Goal: Task Accomplishment & Management: Manage account settings

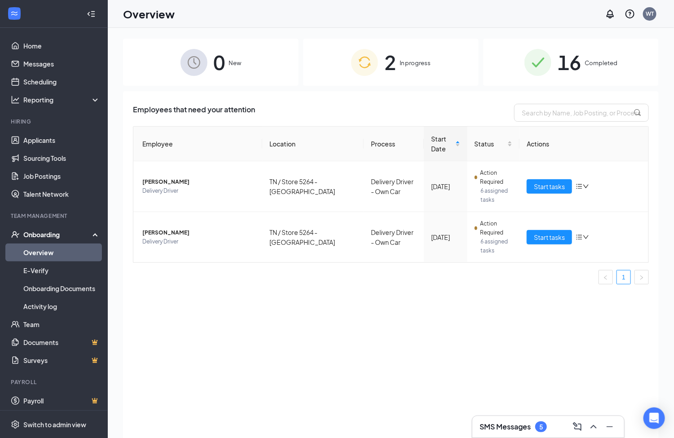
click at [399, 62] on div "2 In progress" at bounding box center [391, 62] width 176 height 47
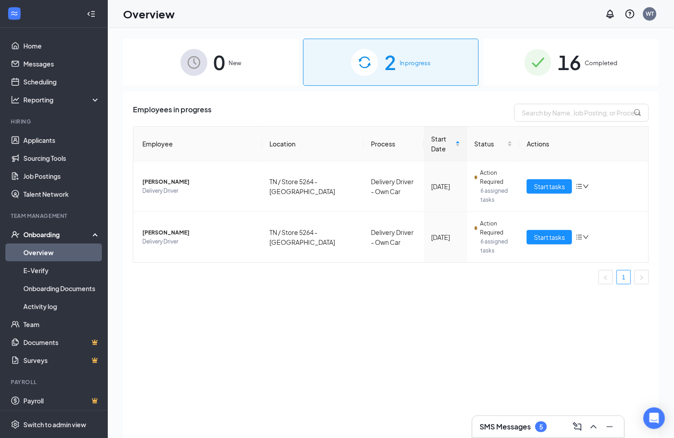
click at [657, 0] on div at bounding box center [337, 0] width 674 height 0
click at [578, 62] on span "16" at bounding box center [569, 62] width 23 height 31
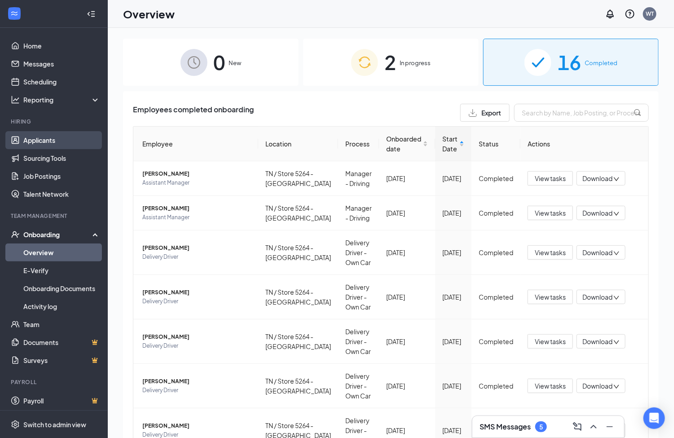
click at [54, 139] on link "Applicants" at bounding box center [61, 140] width 77 height 18
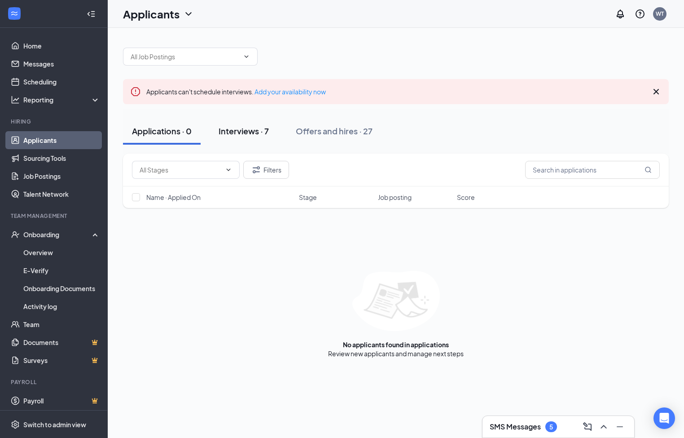
click at [255, 132] on div "Interviews · 7" at bounding box center [244, 130] width 50 height 11
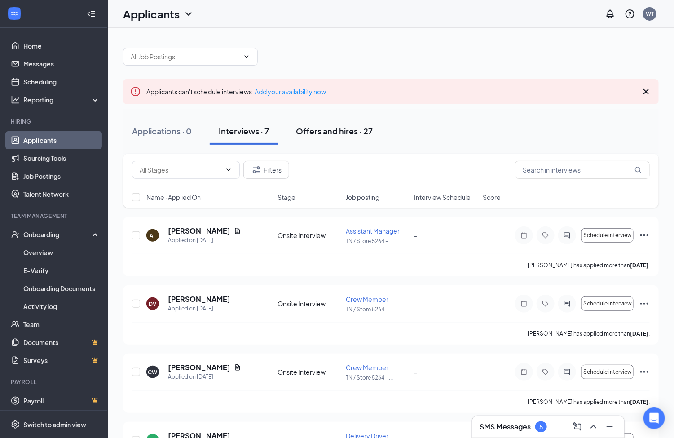
click at [313, 134] on div "Offers and hires · 27" at bounding box center [334, 130] width 77 height 11
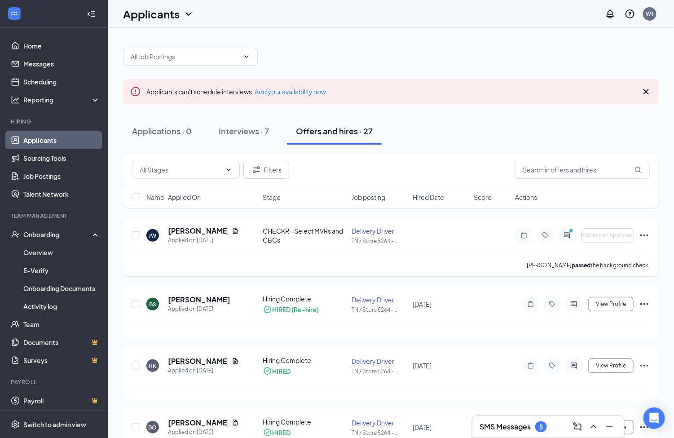
click at [648, 236] on icon "Ellipses" at bounding box center [644, 235] width 8 height 2
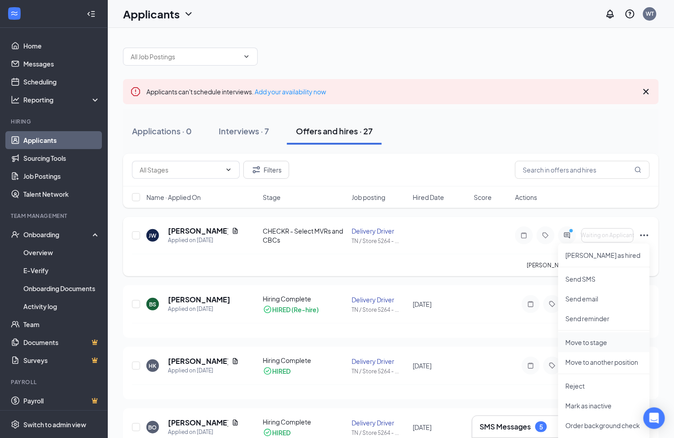
click at [574, 340] on p "Move to stage" at bounding box center [603, 342] width 77 height 9
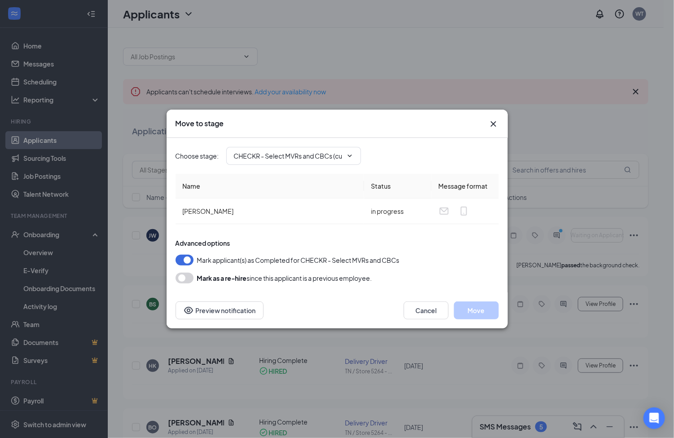
type input "Hiring Complete (final stage)"
click at [481, 307] on button "Move" at bounding box center [476, 310] width 45 height 18
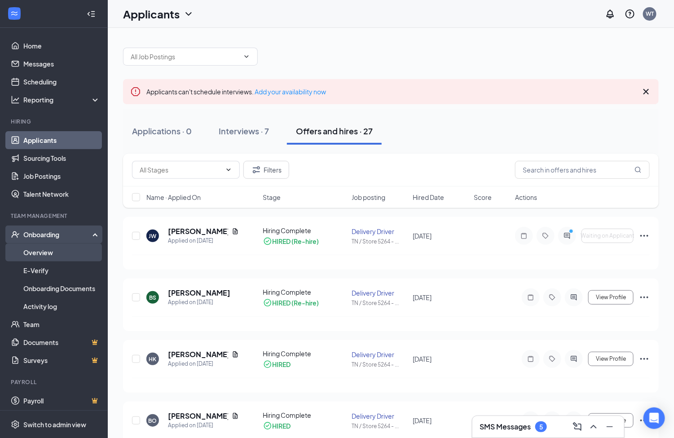
click at [40, 249] on link "Overview" at bounding box center [61, 252] width 77 height 18
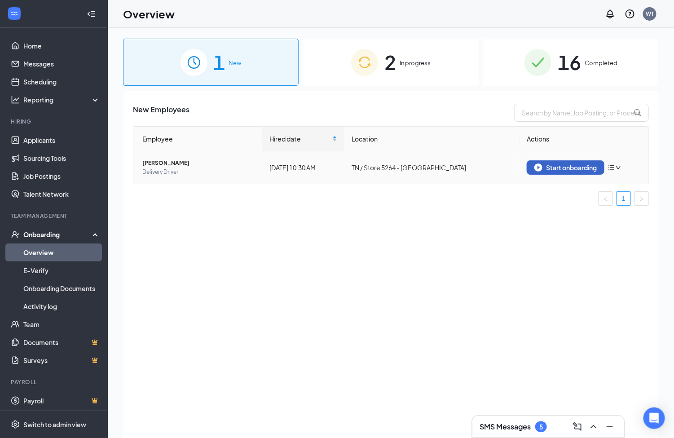
click at [562, 168] on div "Start onboarding" at bounding box center [565, 167] width 62 height 8
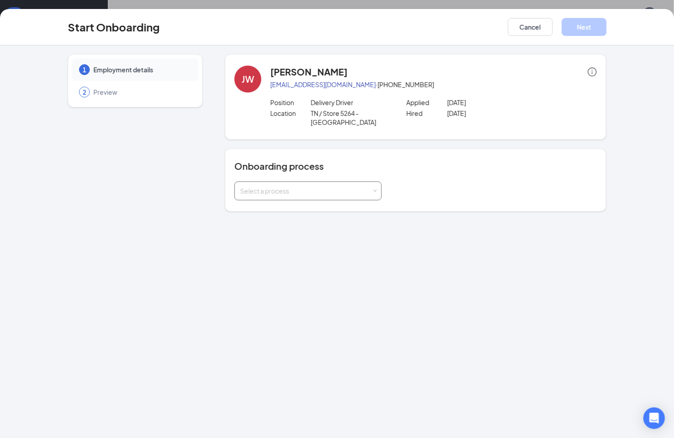
click at [360, 187] on div "Select a process" at bounding box center [308, 191] width 136 height 18
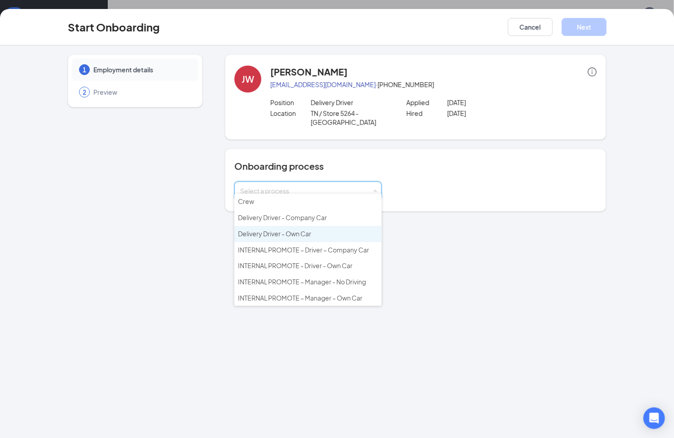
click at [296, 229] on span "Delivery Driver - Own Car" at bounding box center [274, 233] width 73 height 8
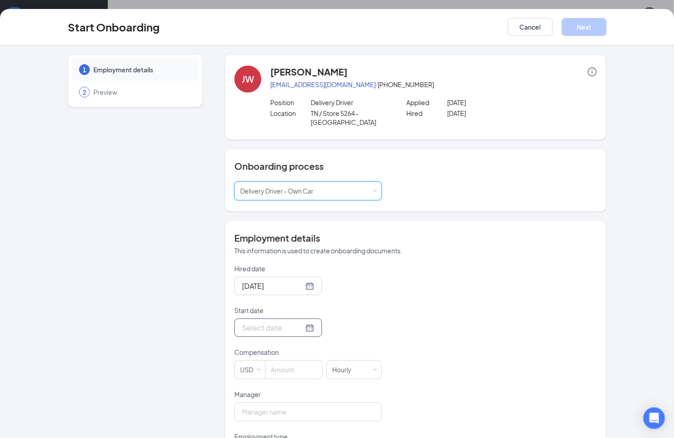
click at [300, 322] on div at bounding box center [278, 327] width 72 height 11
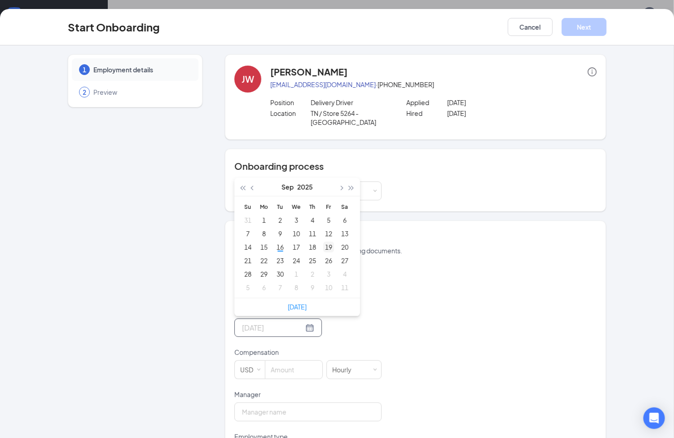
type input "[DATE]"
click at [323, 242] on div "19" at bounding box center [328, 247] width 11 height 11
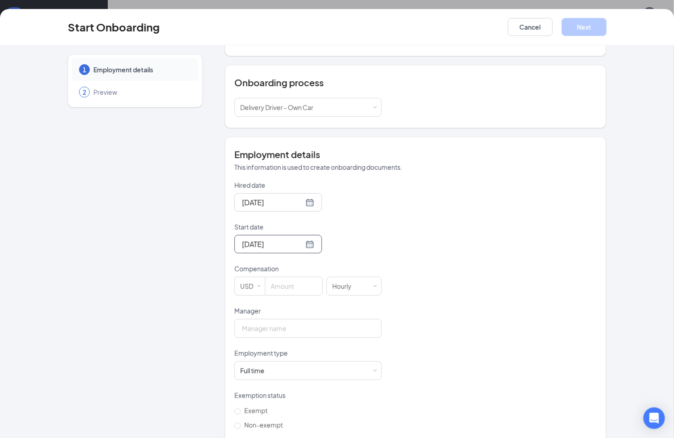
scroll to position [91, 0]
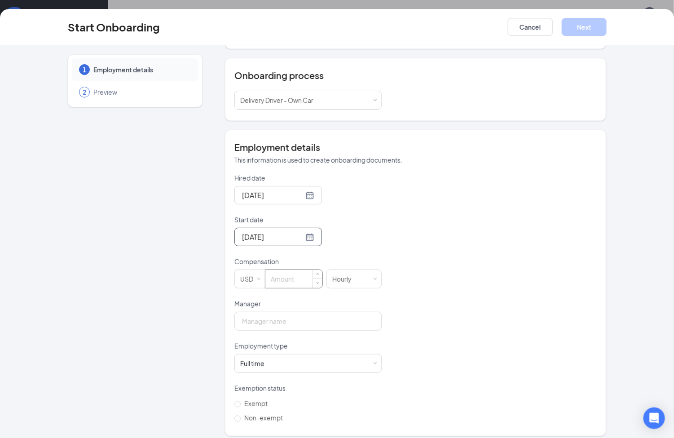
click at [296, 270] on input at bounding box center [293, 279] width 57 height 18
type input "10"
click at [322, 317] on input "Manager" at bounding box center [307, 321] width 147 height 19
type input "[PERSON_NAME]"
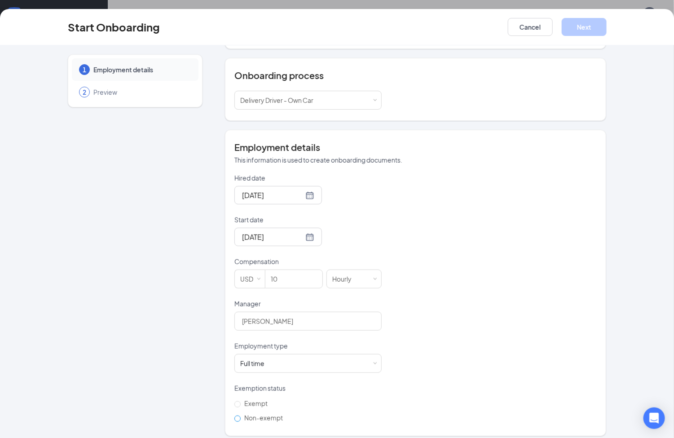
click at [262, 414] on span "Non-exempt" at bounding box center [264, 418] width 46 height 8
click at [241, 415] on input "Non-exempt" at bounding box center [237, 418] width 6 height 6
radio input "true"
click at [581, 22] on button "Next" at bounding box center [584, 27] width 45 height 18
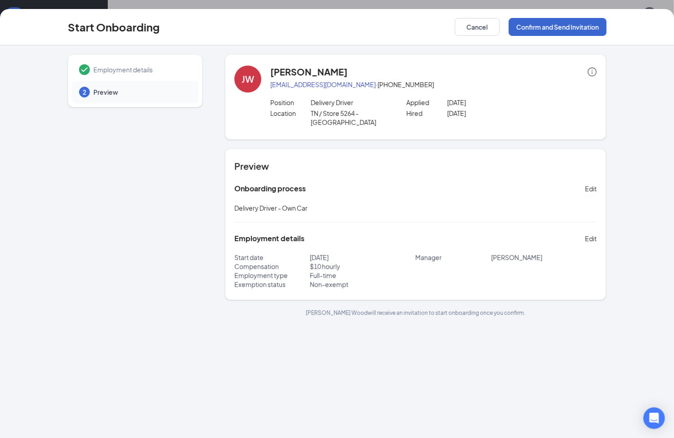
scroll to position [0, 0]
click at [586, 20] on button "Confirm and Send Invitation" at bounding box center [558, 27] width 98 height 18
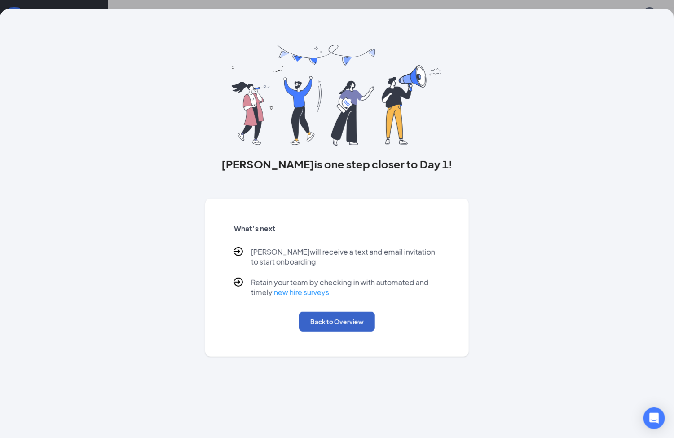
click at [321, 318] on button "Back to Overview" at bounding box center [337, 322] width 76 height 20
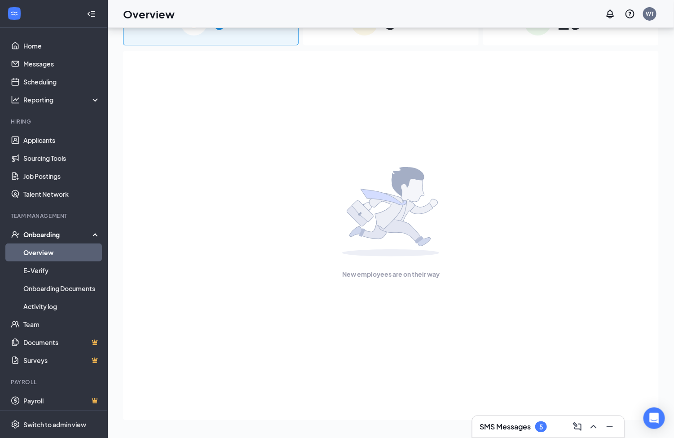
click at [43, 248] on link "Overview" at bounding box center [61, 252] width 77 height 18
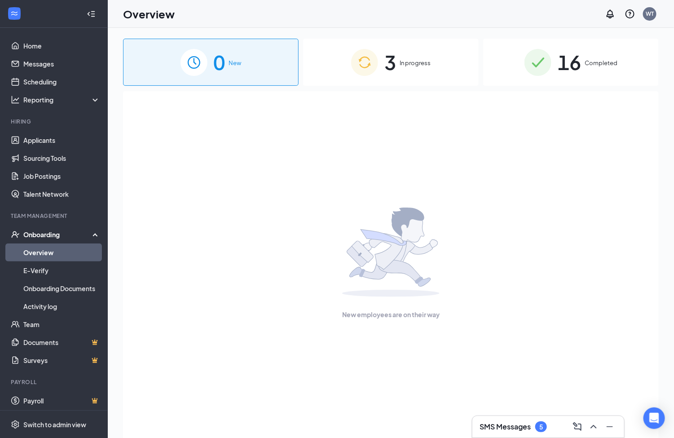
click at [405, 61] on span "In progress" at bounding box center [415, 62] width 31 height 9
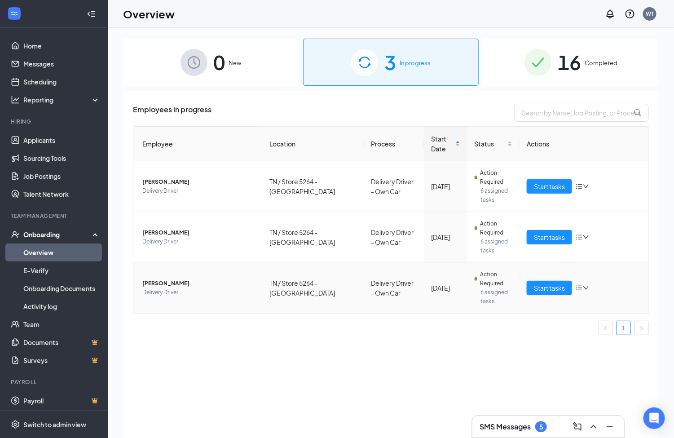
click at [152, 283] on span "[PERSON_NAME]" at bounding box center [198, 283] width 113 height 9
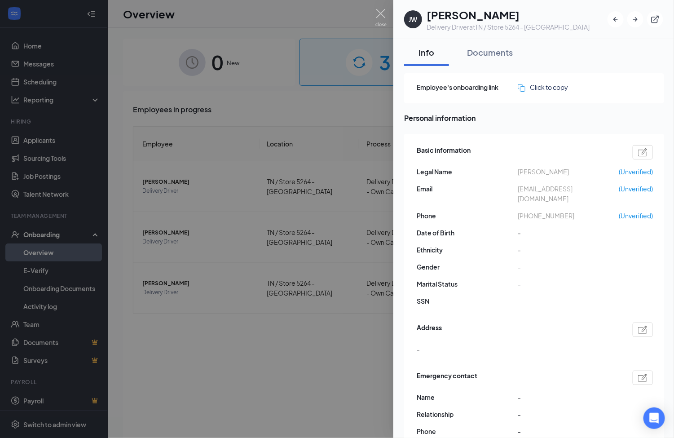
click at [233, 221] on div at bounding box center [337, 219] width 674 height 438
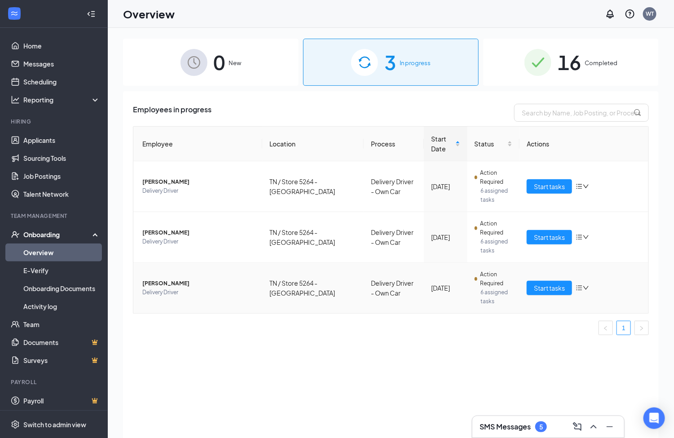
click at [151, 290] on span "Delivery Driver" at bounding box center [198, 292] width 113 height 9
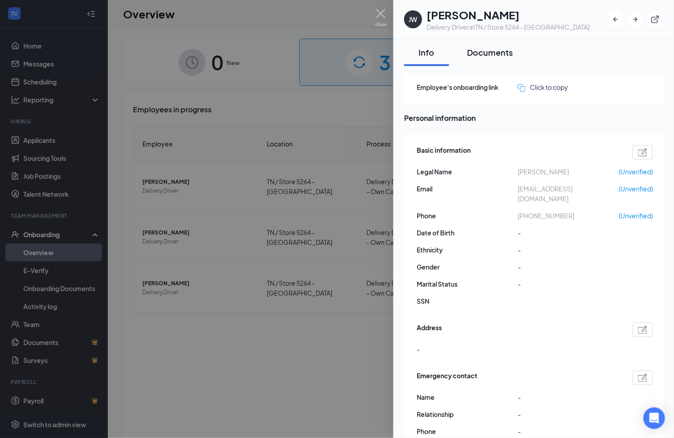
click at [474, 54] on div "Documents" at bounding box center [490, 52] width 46 height 11
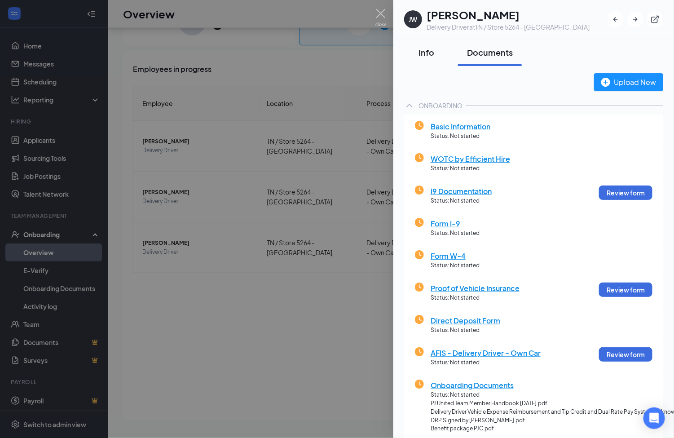
click at [428, 49] on div "Info" at bounding box center [426, 52] width 27 height 11
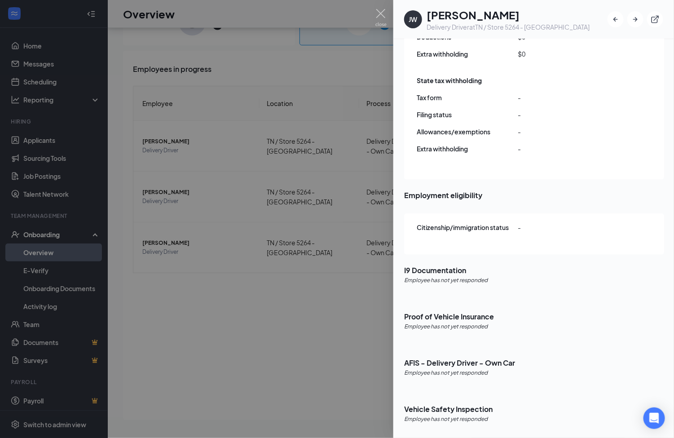
scroll to position [902, 0]
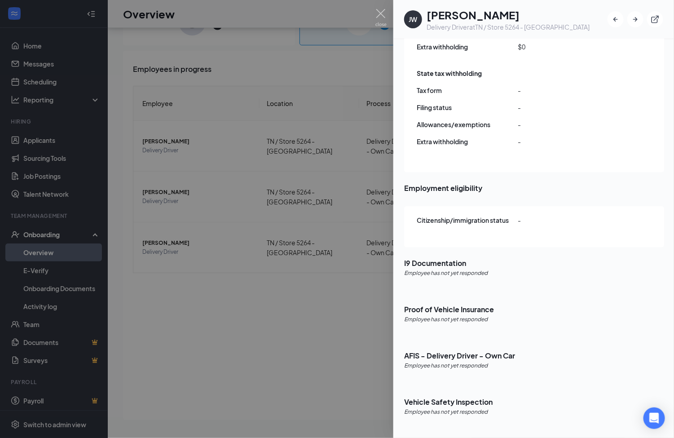
click at [239, 308] on div at bounding box center [337, 219] width 674 height 438
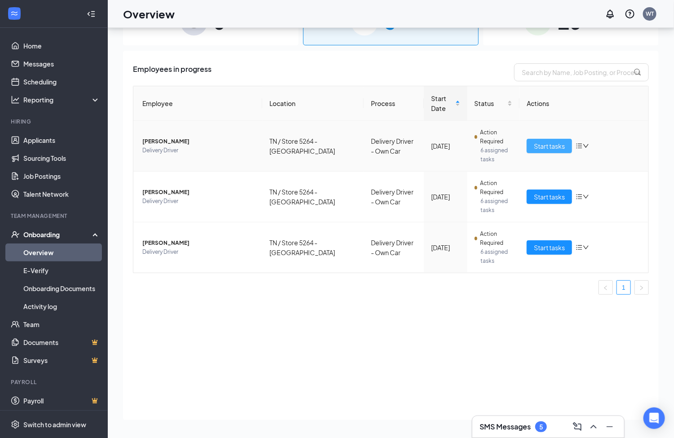
click at [548, 147] on span "Start tasks" at bounding box center [549, 146] width 31 height 10
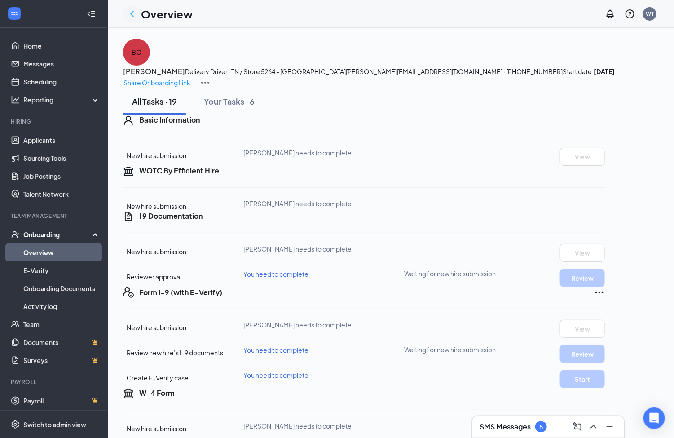
click at [128, 11] on icon "ChevronLeft" at bounding box center [132, 14] width 11 height 11
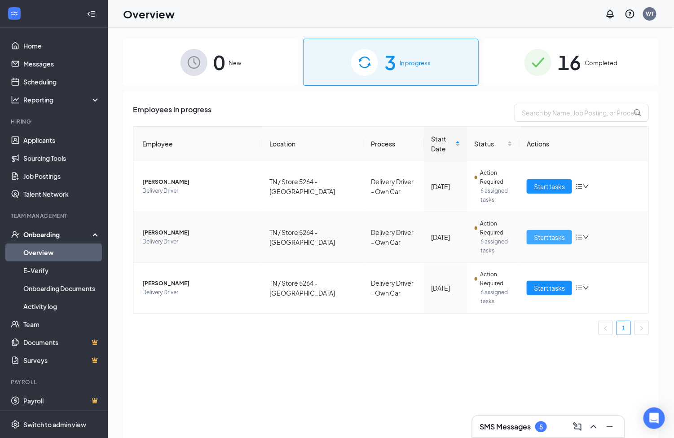
click at [543, 237] on span "Start tasks" at bounding box center [549, 237] width 31 height 10
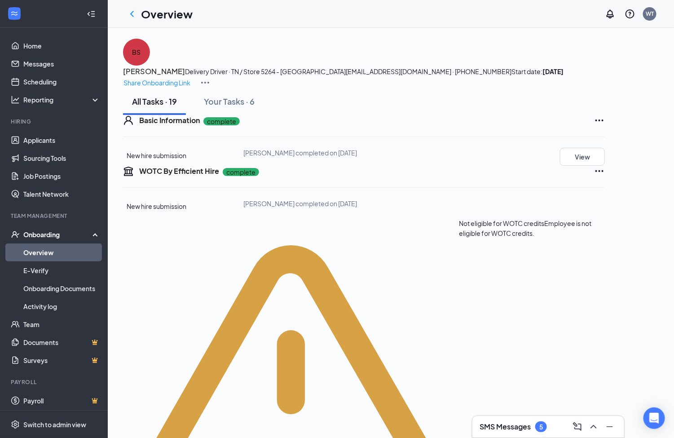
click at [211, 77] on img at bounding box center [205, 82] width 11 height 11
click at [469, 88] on div "BS [PERSON_NAME] Delivery Driver · TN / Store 5264 - [GEOGRAPHIC_DATA] [EMAIL_A…" at bounding box center [391, 63] width 536 height 49
click at [185, 66] on h3 "[PERSON_NAME]" at bounding box center [154, 72] width 62 height 12
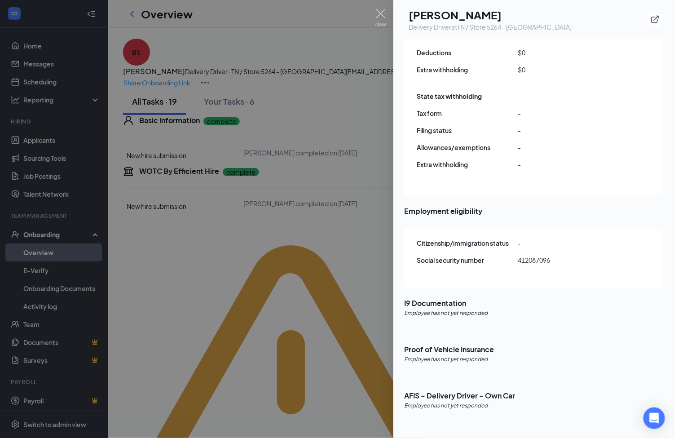
scroll to position [909, 0]
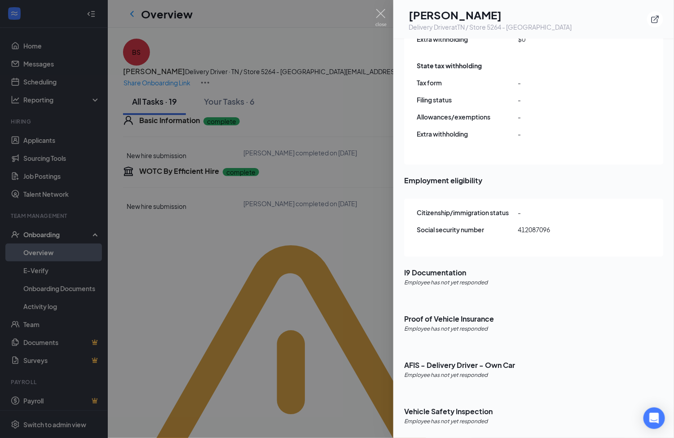
click at [357, 164] on div at bounding box center [337, 219] width 674 height 438
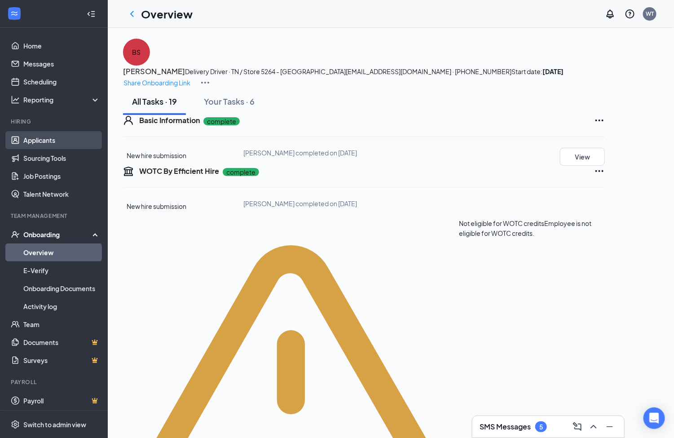
click at [45, 140] on link "Applicants" at bounding box center [61, 140] width 77 height 18
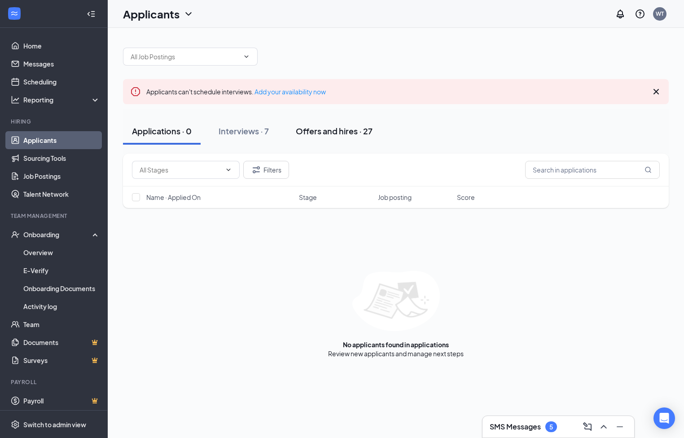
click at [314, 135] on div "Offers and hires · 27" at bounding box center [334, 130] width 77 height 11
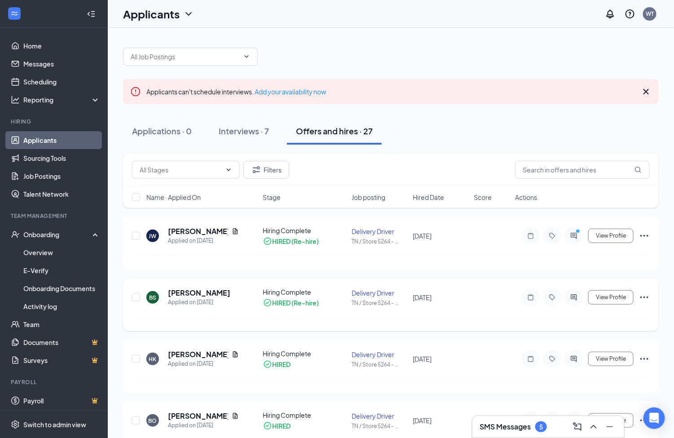
click at [639, 298] on div "View Profile" at bounding box center [582, 297] width 135 height 18
click at [639, 298] on icon "Ellipses" at bounding box center [644, 297] width 11 height 11
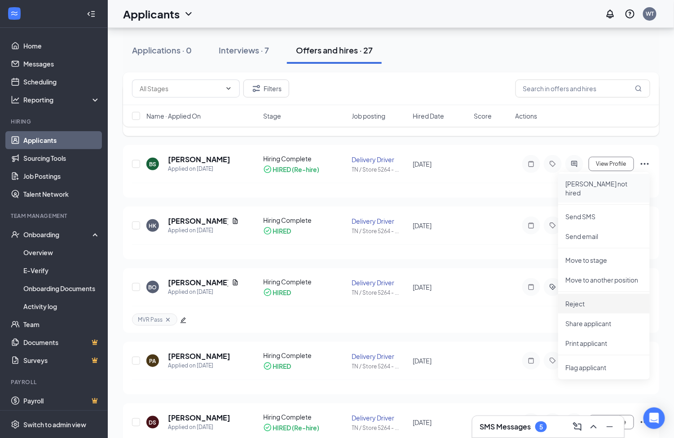
scroll to position [135, 0]
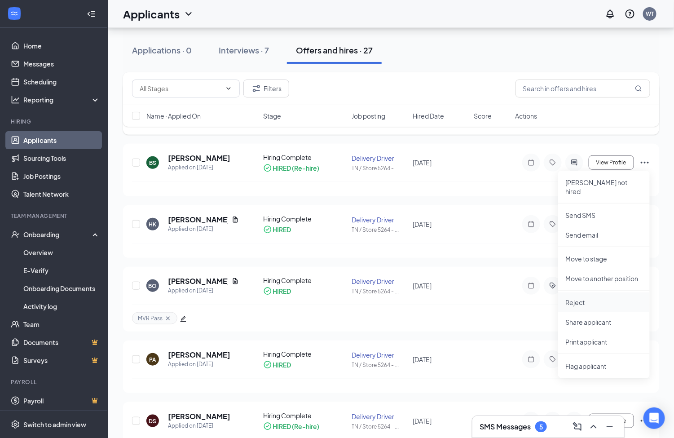
click at [581, 298] on p "Reject" at bounding box center [603, 302] width 77 height 9
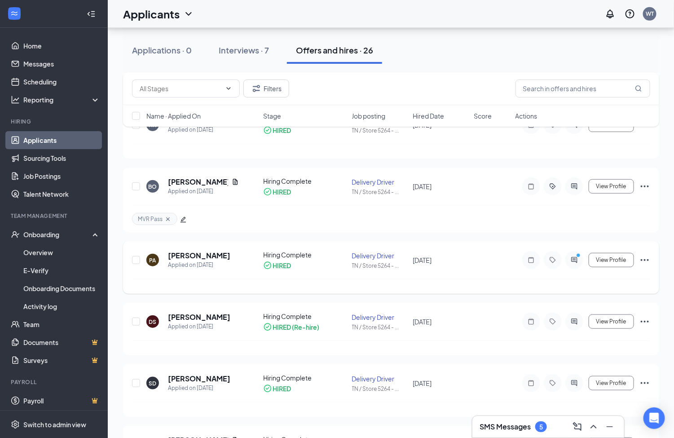
scroll to position [269, 0]
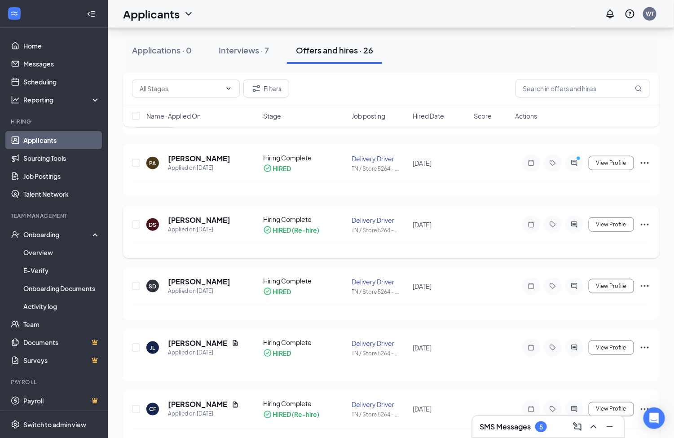
click at [648, 228] on icon "Ellipses" at bounding box center [644, 224] width 11 height 11
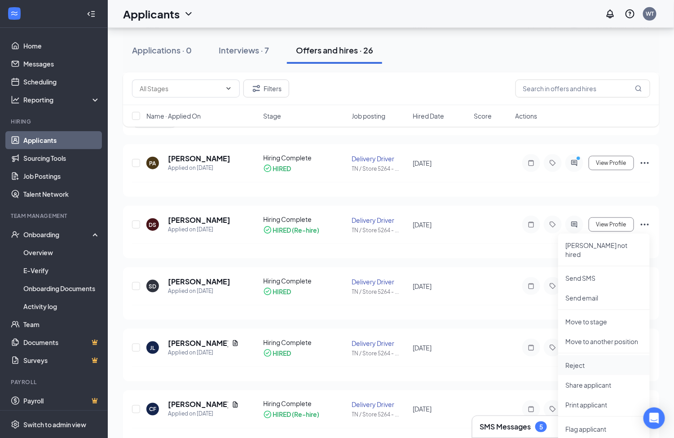
click at [580, 361] on p "Reject" at bounding box center [603, 365] width 77 height 9
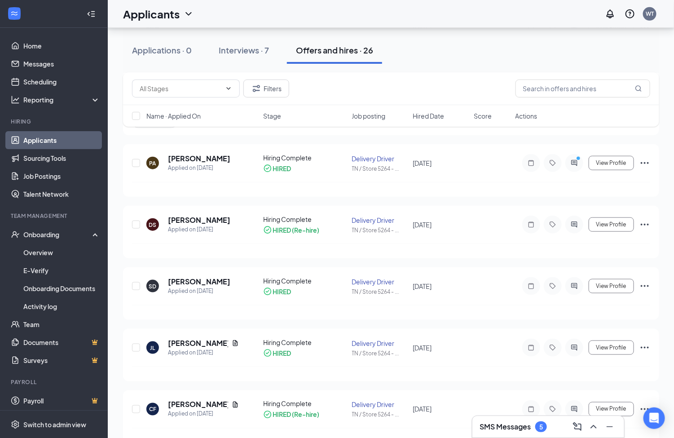
click at [44, 235] on div "Onboarding" at bounding box center [57, 234] width 69 height 9
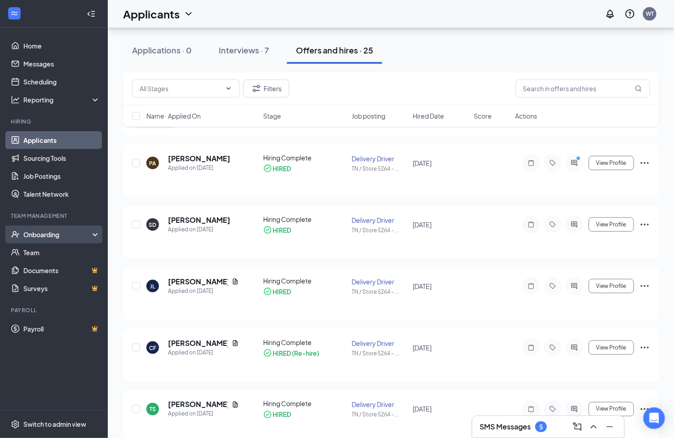
click at [49, 233] on div "Onboarding" at bounding box center [57, 234] width 69 height 9
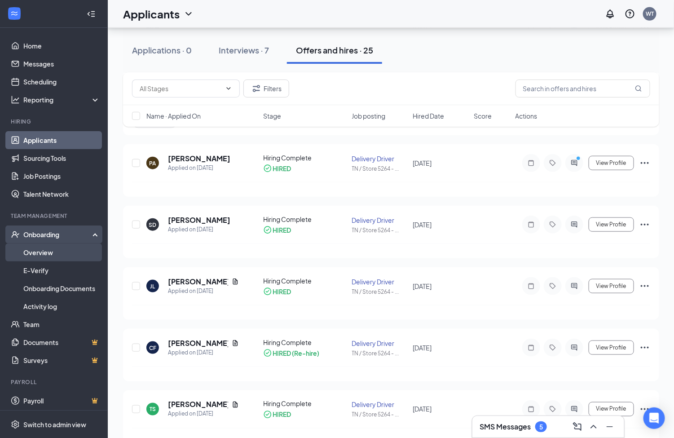
click at [44, 246] on link "Overview" at bounding box center [61, 252] width 77 height 18
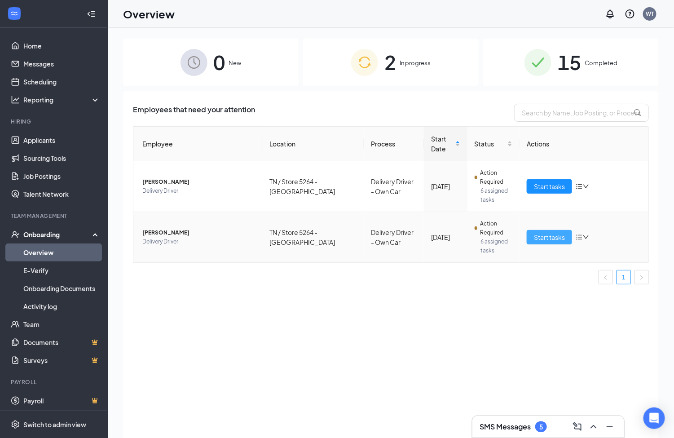
click at [562, 238] on span "Start tasks" at bounding box center [549, 237] width 31 height 10
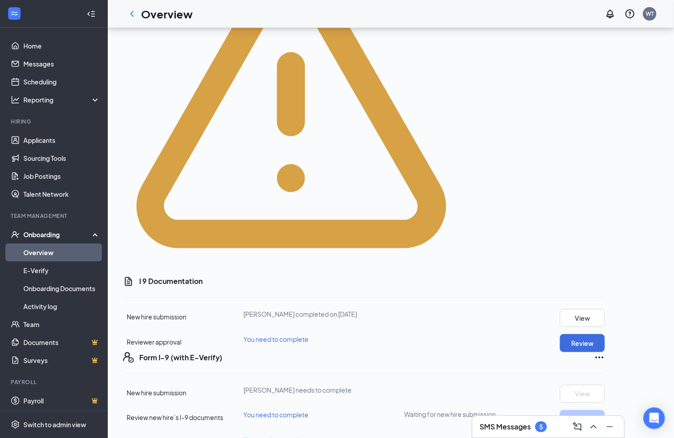
scroll to position [269, 0]
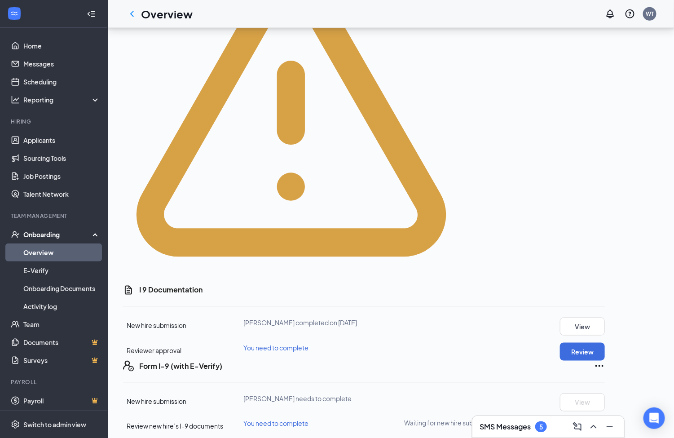
click at [604, 365] on icon "Ellipses" at bounding box center [599, 366] width 8 height 2
click at [605, 343] on button "Review" at bounding box center [582, 352] width 45 height 18
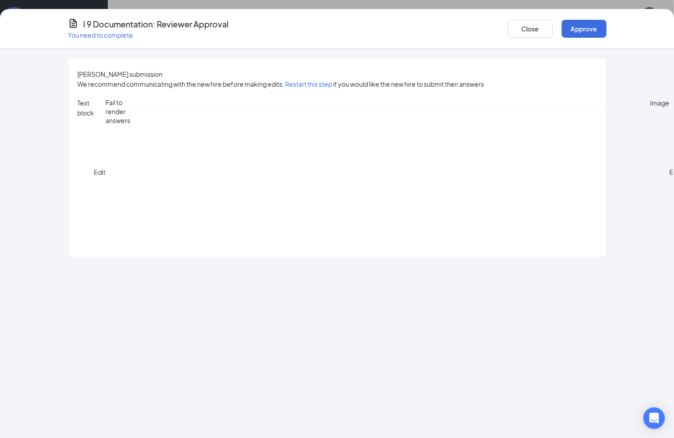
click at [106, 168] on span "Edit" at bounding box center [100, 172] width 12 height 8
click at [122, 100] on span "Cancel" at bounding box center [111, 103] width 21 height 8
click at [530, 26] on button "Close" at bounding box center [530, 29] width 45 height 18
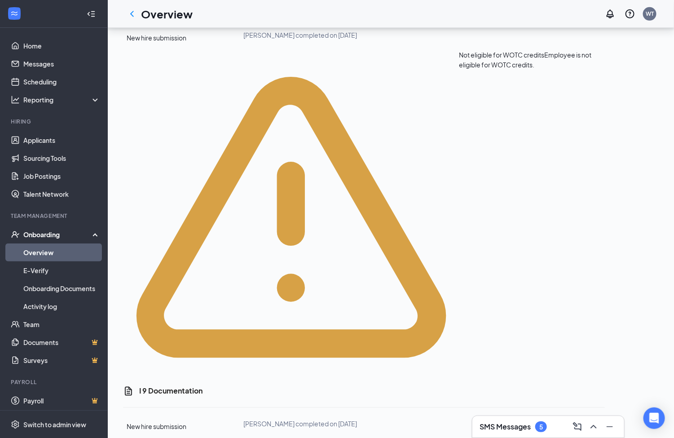
scroll to position [0, 0]
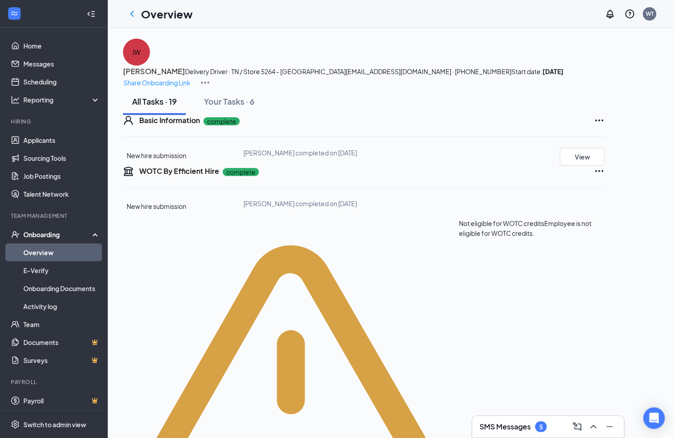
click at [185, 66] on h3 "[PERSON_NAME]" at bounding box center [154, 72] width 62 height 12
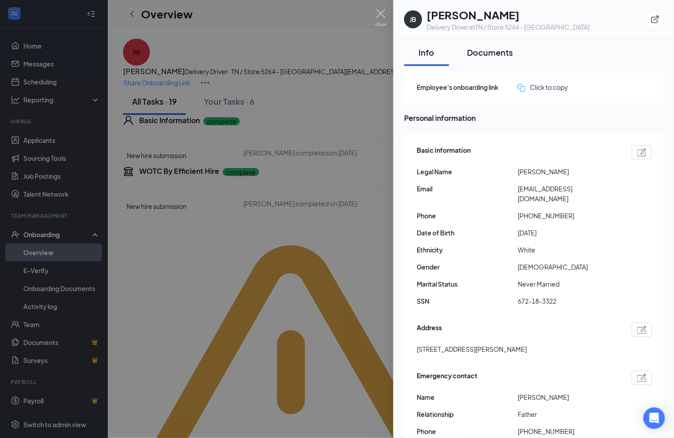
click at [485, 52] on div "Documents" at bounding box center [490, 52] width 46 height 11
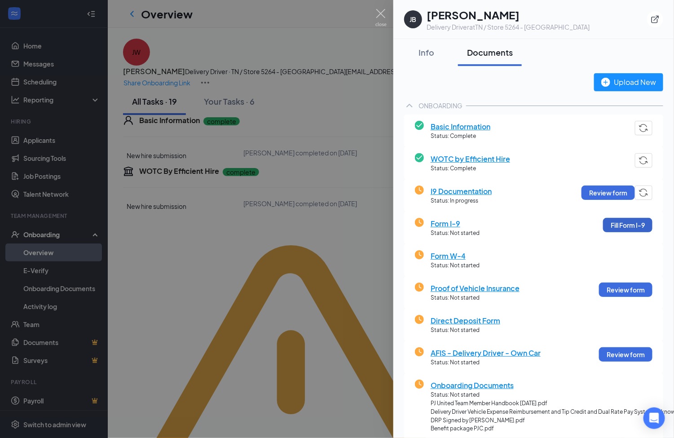
click at [616, 223] on button "Fill Form I-9" at bounding box center [627, 225] width 49 height 14
click at [437, 222] on span "Form I-9" at bounding box center [455, 223] width 49 height 11
click at [608, 222] on button "Fill Form I-9" at bounding box center [627, 225] width 49 height 14
click at [344, 281] on div at bounding box center [337, 219] width 674 height 438
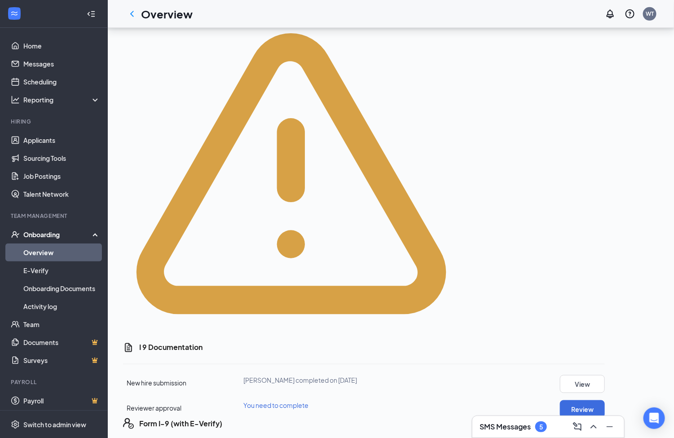
scroll to position [269, 0]
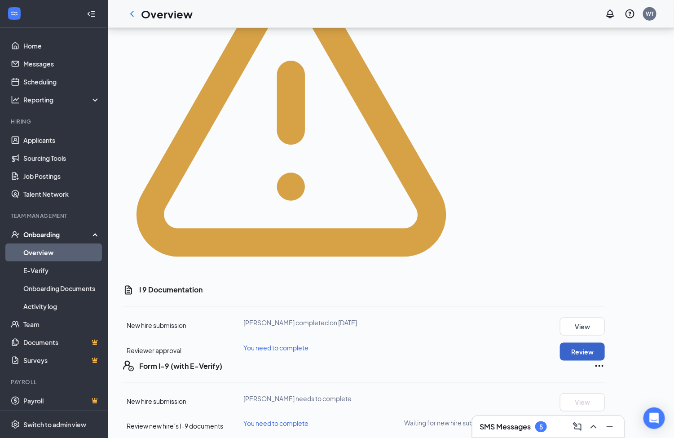
click at [605, 343] on button "Review" at bounding box center [582, 352] width 45 height 18
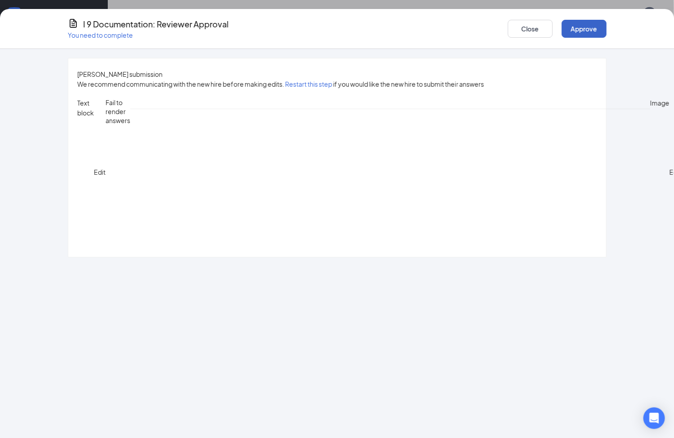
click at [590, 21] on button "Approve" at bounding box center [584, 29] width 45 height 18
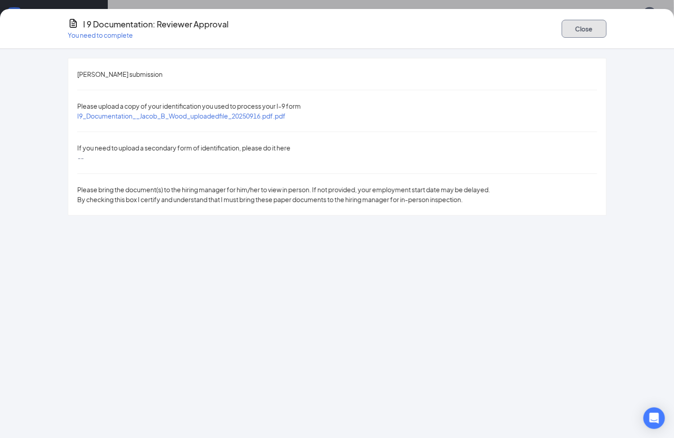
click at [585, 30] on button "Close" at bounding box center [584, 29] width 45 height 18
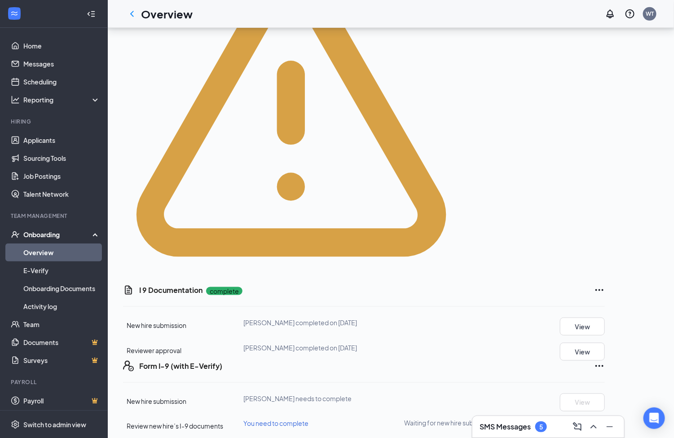
click at [604, 365] on icon "Ellipses" at bounding box center [599, 366] width 8 height 2
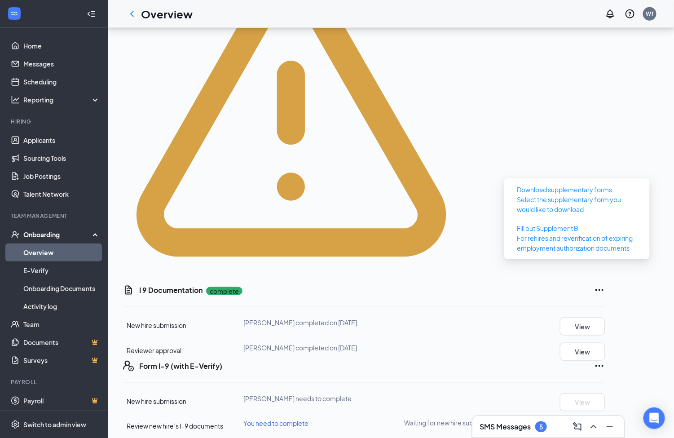
click at [605, 361] on icon "Ellipses" at bounding box center [599, 366] width 11 height 11
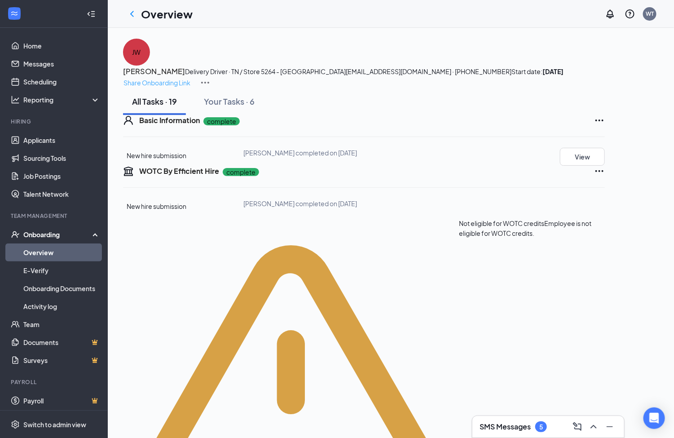
click at [190, 78] on p "Share Onboarding Link" at bounding box center [156, 83] width 67 height 10
type textarea "Hi [PERSON_NAME], This is a gentle reminder to complete your onboarding before …"
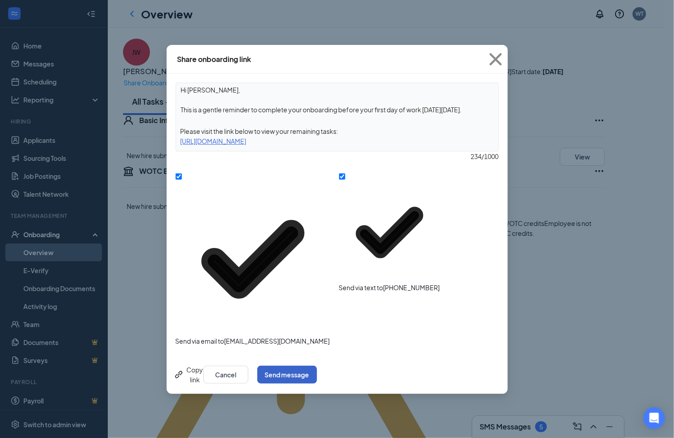
click at [317, 366] on button "Send message" at bounding box center [287, 375] width 60 height 18
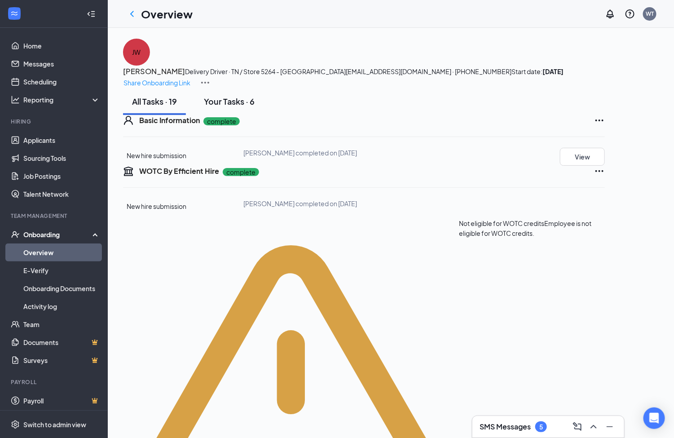
click at [234, 107] on div "Your Tasks · 6" at bounding box center [229, 101] width 51 height 11
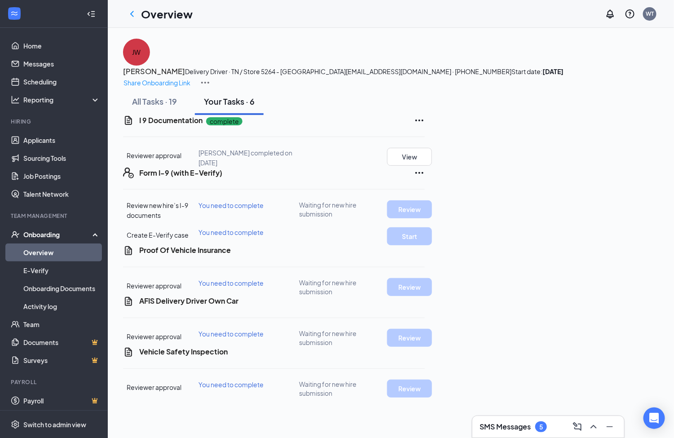
click at [50, 247] on link "Overview" at bounding box center [61, 252] width 77 height 18
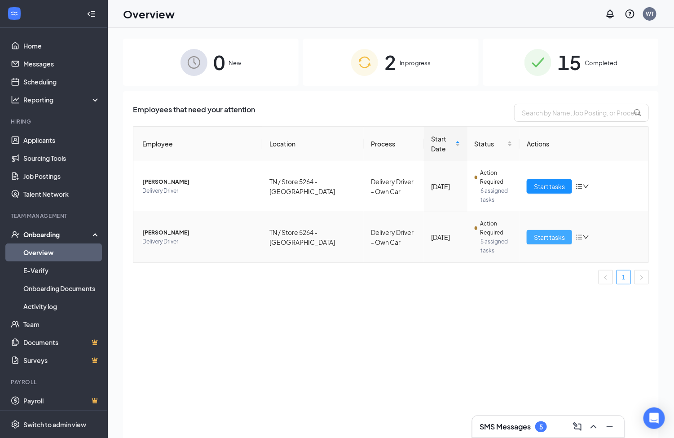
click at [550, 240] on span "Start tasks" at bounding box center [549, 237] width 31 height 10
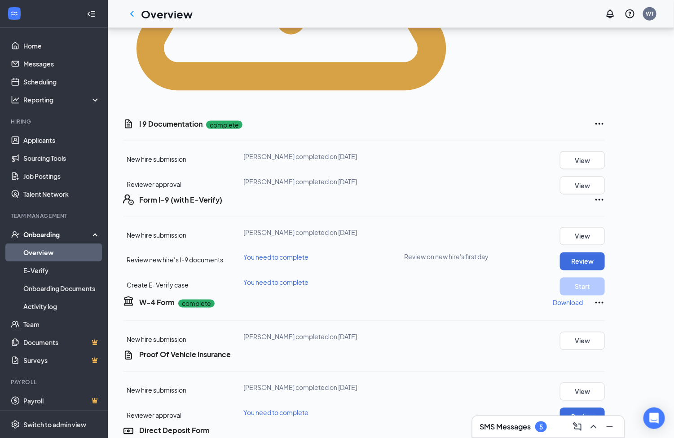
scroll to position [472, 0]
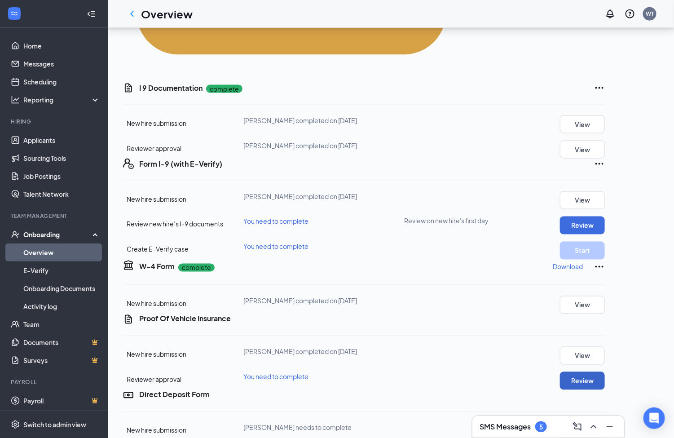
click at [605, 372] on button "Review" at bounding box center [582, 381] width 45 height 18
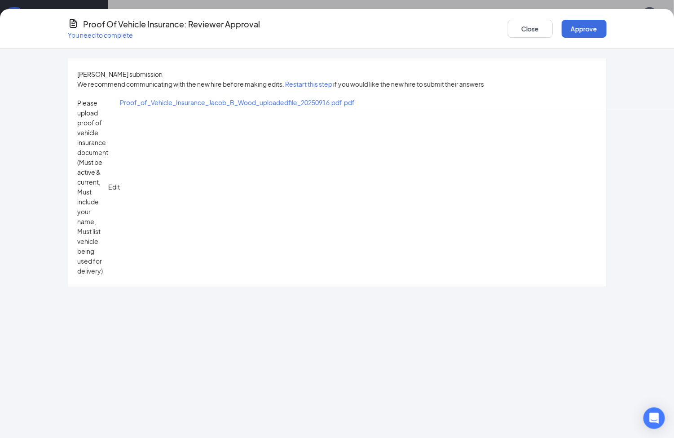
click at [190, 106] on span "Proof_of_Vehicle_Insurance_Jacob_B_Wood_uploadedfile_20250916.pdf.pdf" at bounding box center [237, 102] width 235 height 8
click at [601, 26] on button "Approve" at bounding box center [584, 29] width 45 height 18
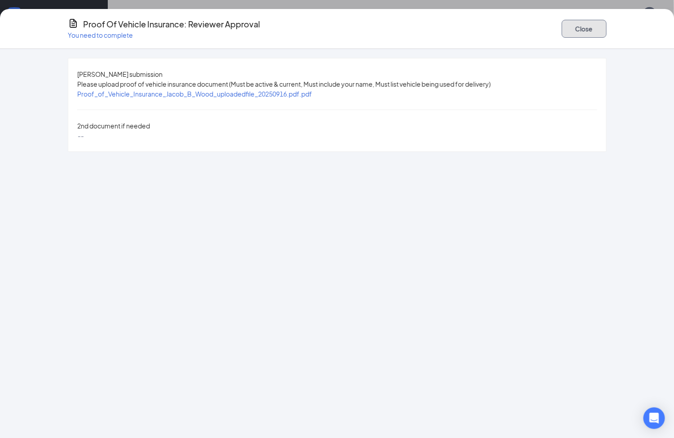
click at [599, 27] on button "Close" at bounding box center [584, 29] width 45 height 18
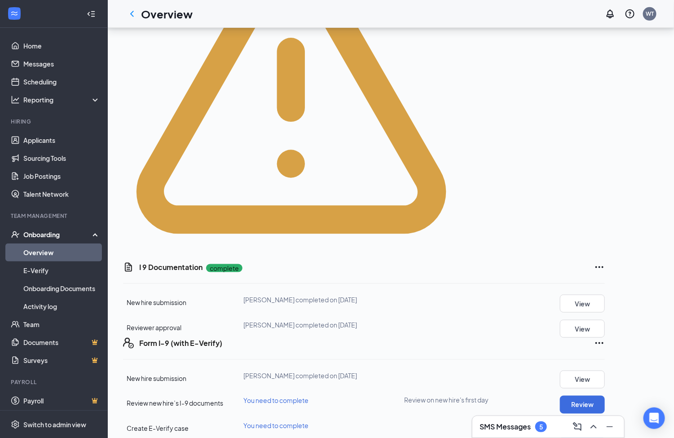
scroll to position [269, 0]
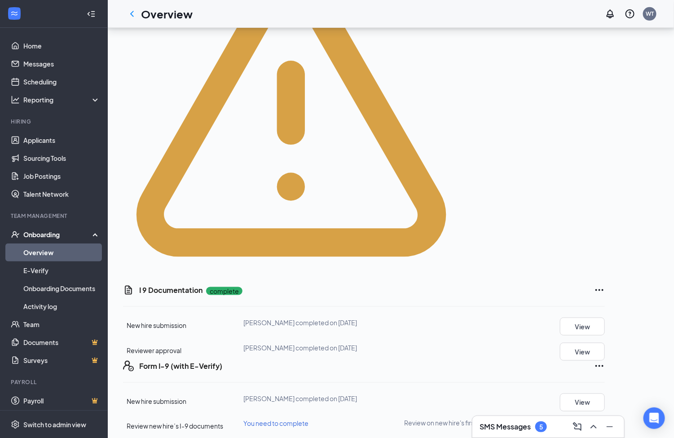
click at [605, 419] on button "Review" at bounding box center [582, 428] width 45 height 18
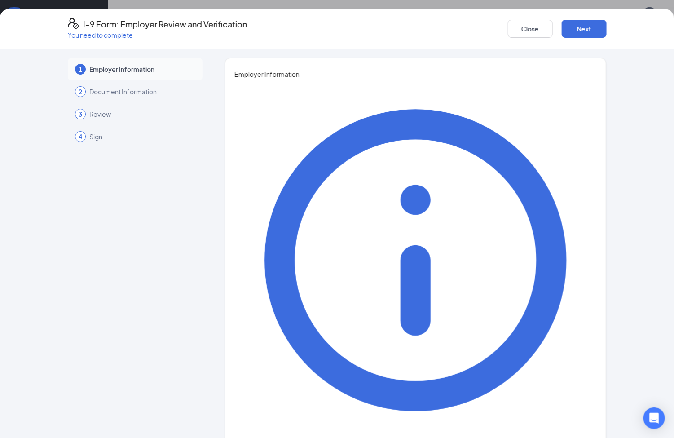
type input "[PERSON_NAME]"
type input "[EMAIL_ADDRESS][DOMAIN_NAME]"
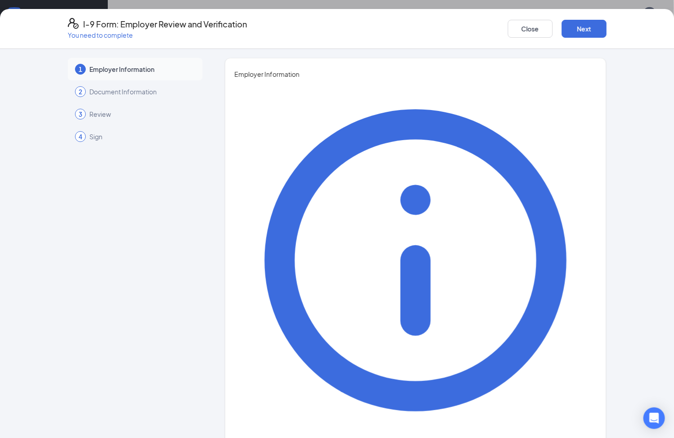
type input "gm"
type input "4236717279"
click at [590, 27] on button "Next" at bounding box center [584, 29] width 45 height 18
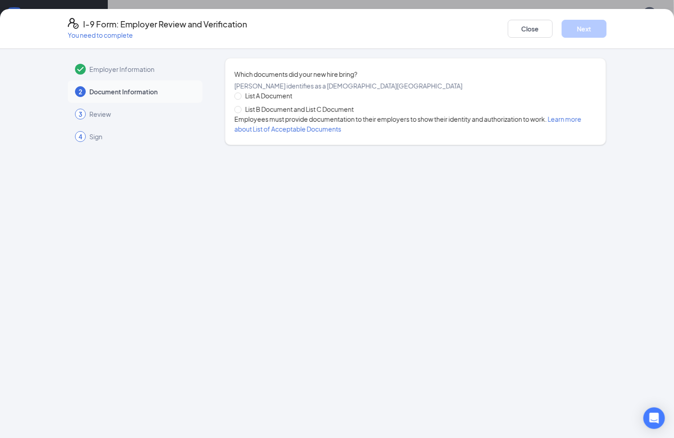
click at [278, 114] on span "List B Document and List C Document" at bounding box center [300, 109] width 116 height 10
click at [241, 112] on input "List B Document and List C Document" at bounding box center [237, 109] width 6 height 6
radio input "true"
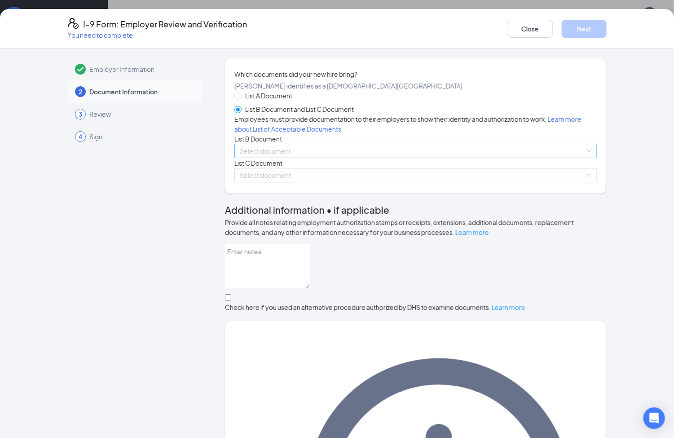
click at [271, 158] on input "search" at bounding box center [413, 150] width 346 height 13
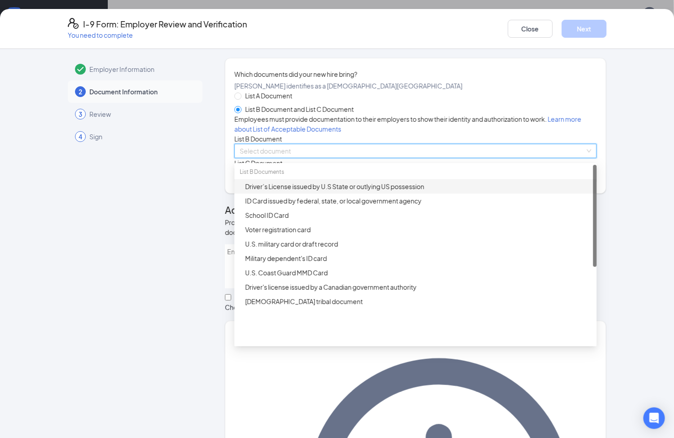
click at [300, 191] on div "Driver’s License issued by U.S State or outlying US possession" at bounding box center [418, 186] width 346 height 10
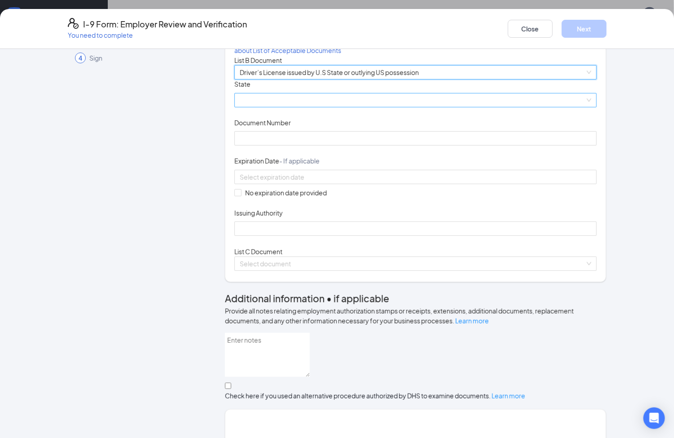
scroll to position [0, 0]
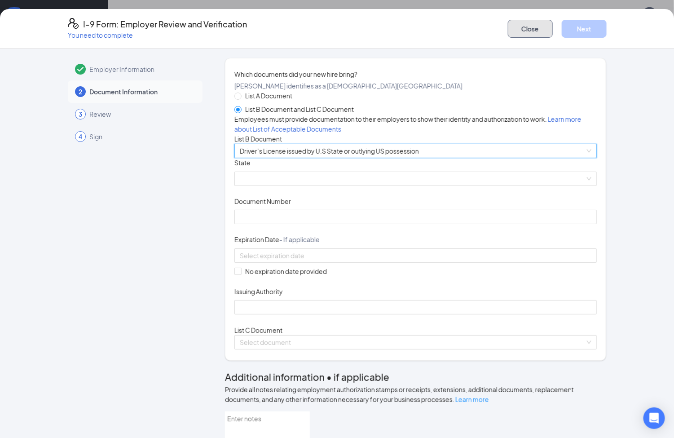
click at [542, 24] on button "Close" at bounding box center [530, 29] width 45 height 18
